Goal: Find specific page/section: Find specific page/section

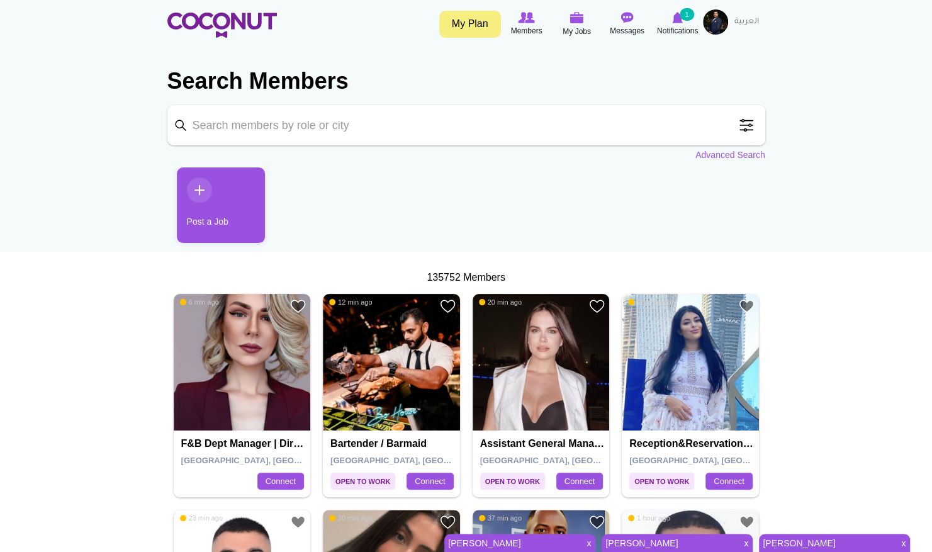
click at [717, 17] on img at bounding box center [715, 21] width 25 height 25
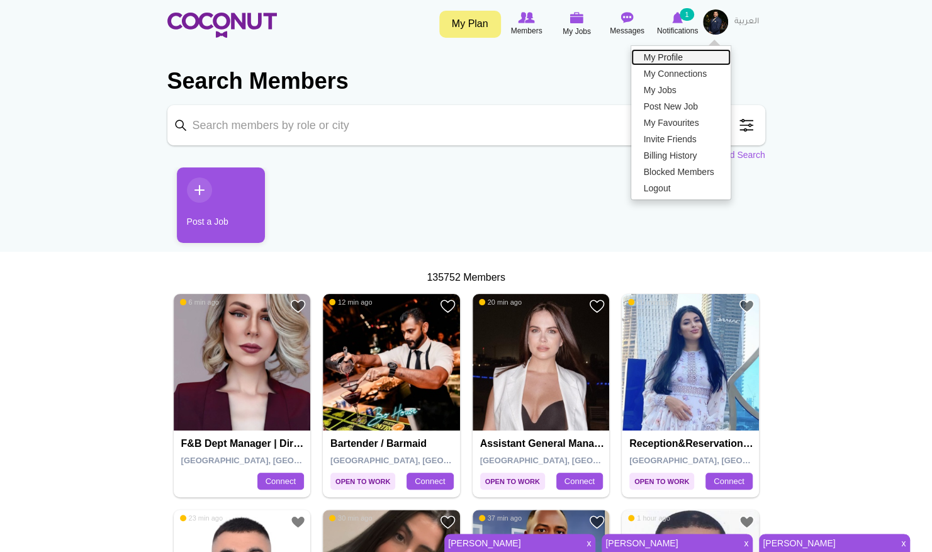
click at [692, 55] on link "My Profile" at bounding box center [680, 57] width 99 height 16
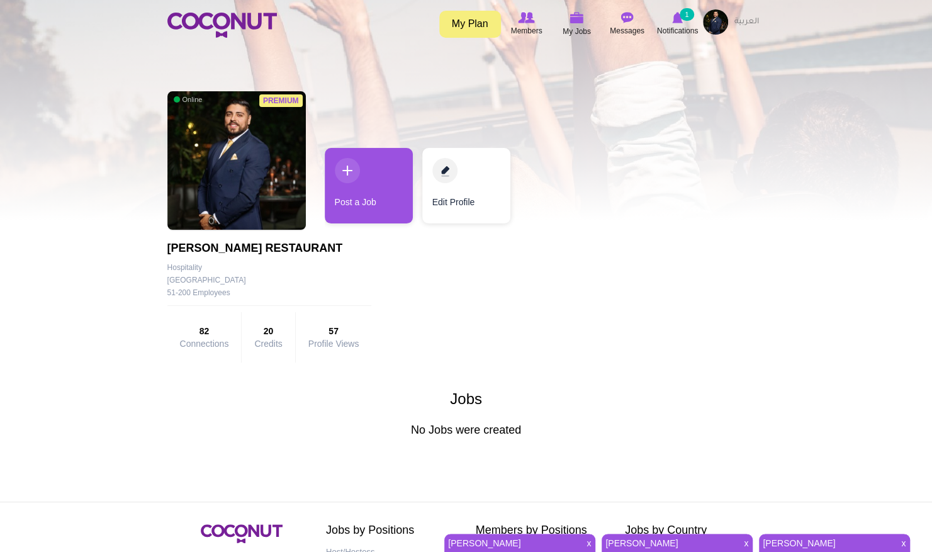
click at [531, 544] on link "[PERSON_NAME]" at bounding box center [511, 543] width 135 height 18
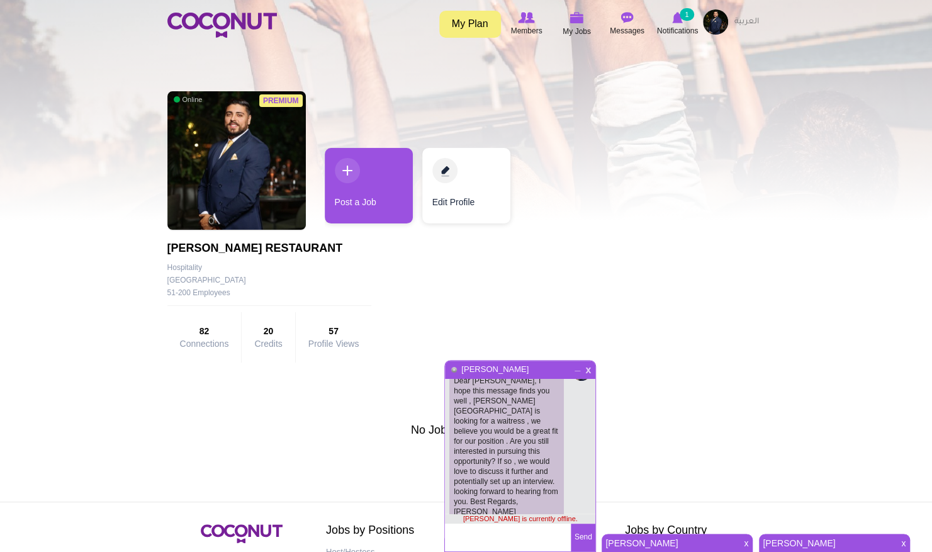
click at [585, 370] on span "x" at bounding box center [588, 368] width 11 height 9
